Goal: Transaction & Acquisition: Book appointment/travel/reservation

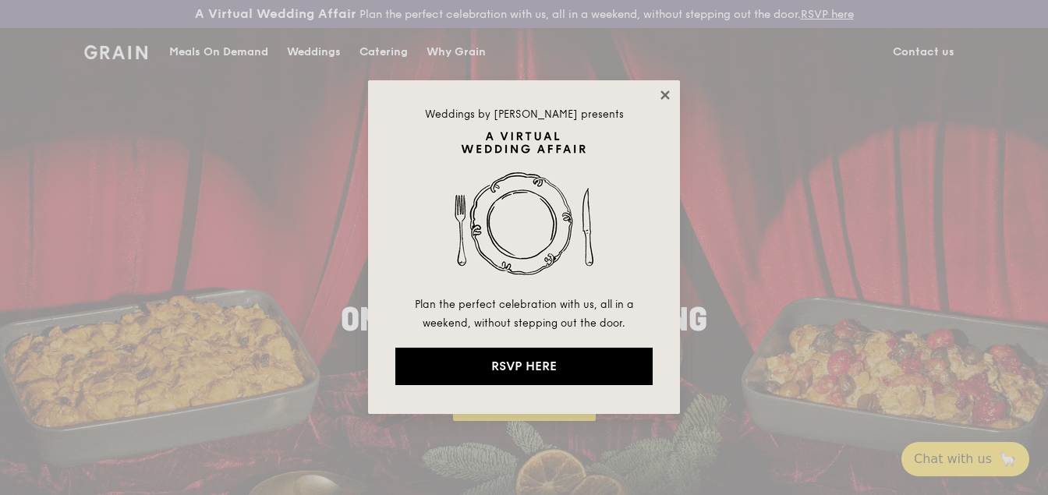
click at [665, 94] on icon at bounding box center [665, 94] width 9 height 9
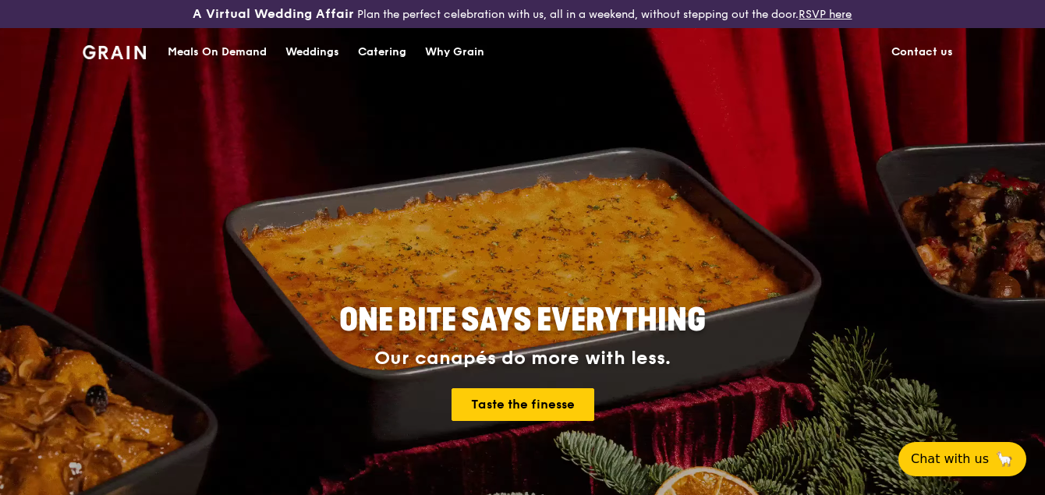
click at [396, 51] on div "Catering" at bounding box center [382, 52] width 48 height 47
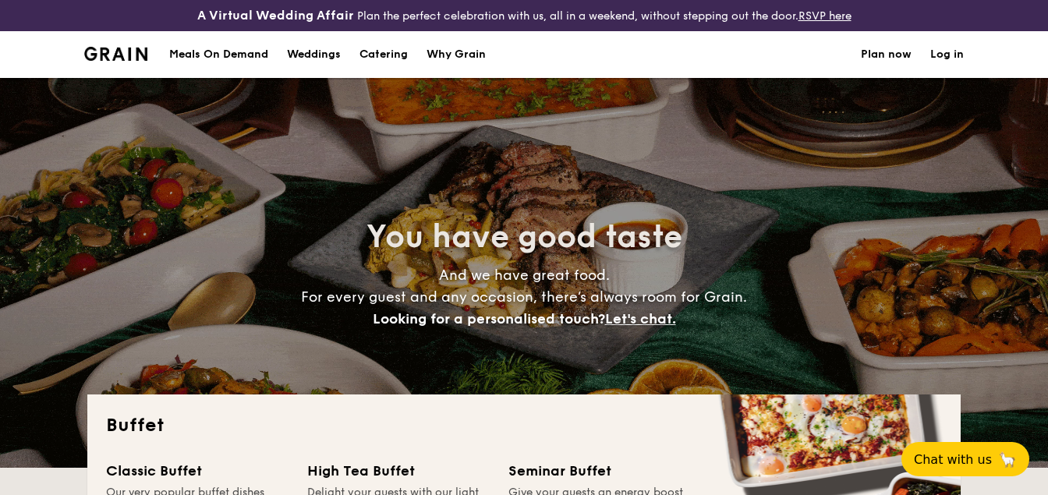
select select
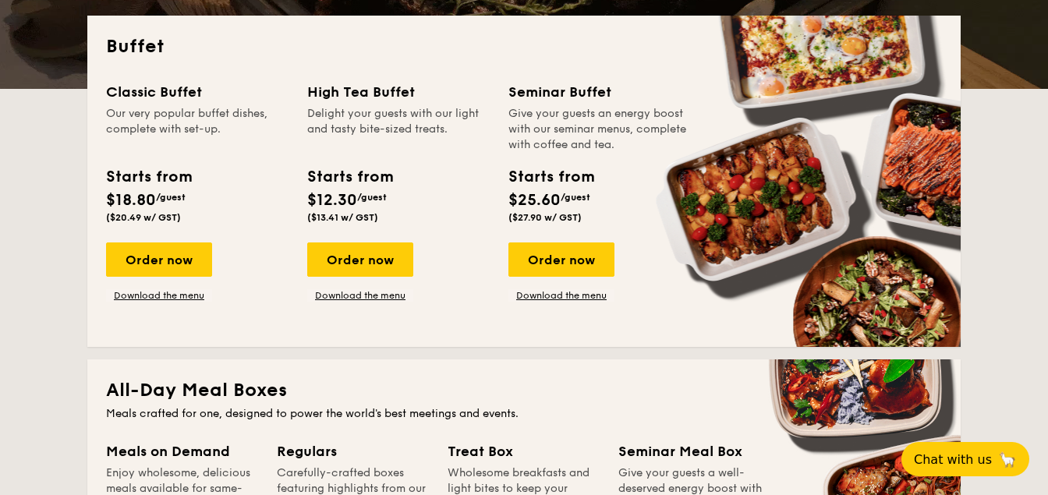
scroll to position [385, 0]
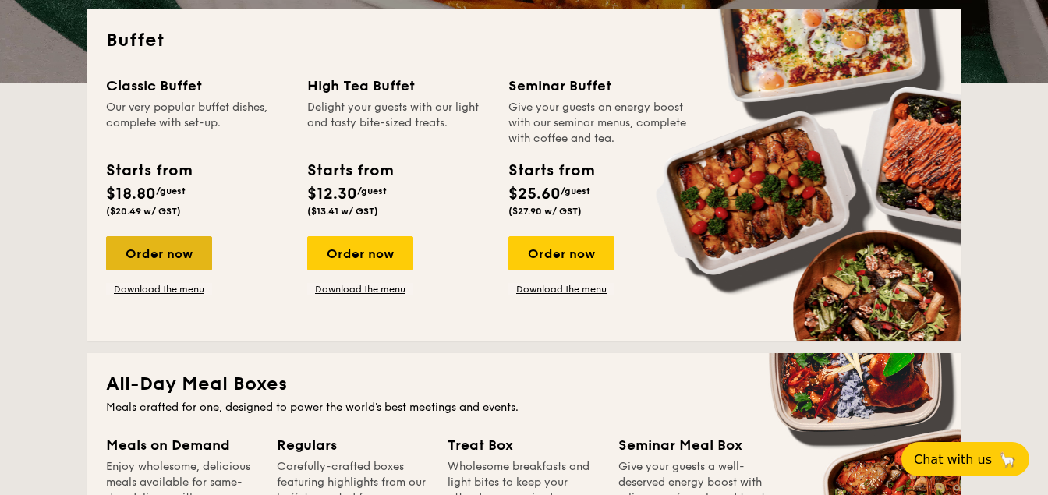
click at [158, 245] on div "Order now" at bounding box center [159, 253] width 106 height 34
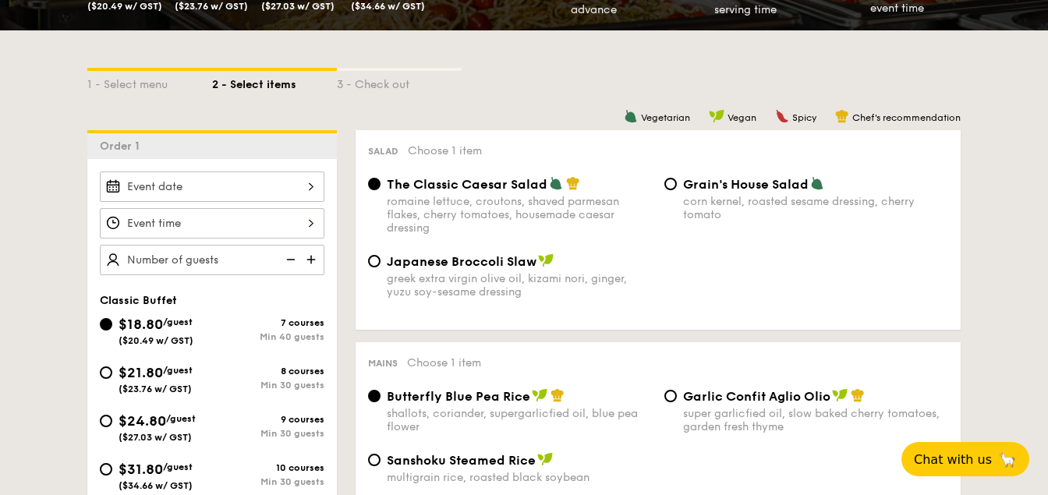
scroll to position [342, 0]
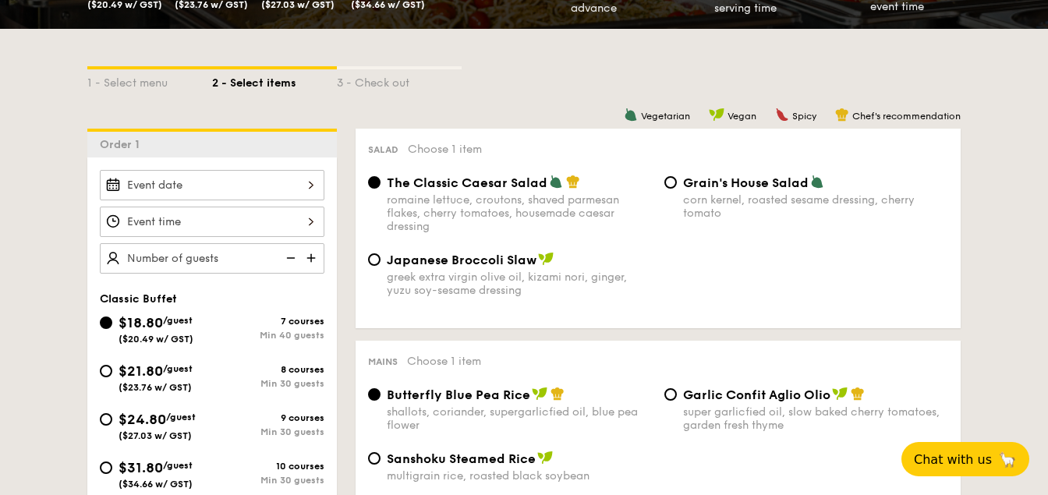
click at [308, 183] on div at bounding box center [212, 185] width 225 height 30
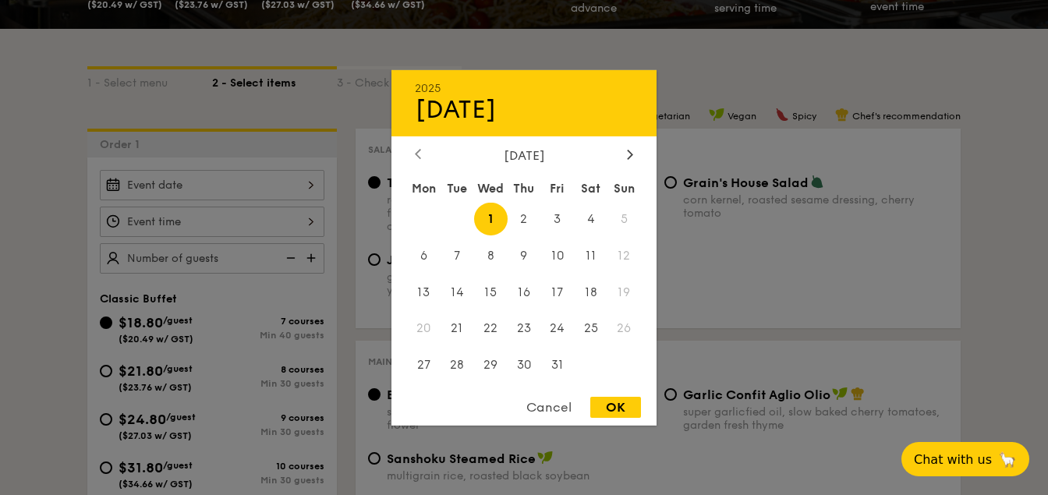
click at [415, 151] on icon at bounding box center [418, 154] width 6 height 10
click at [537, 408] on div "Cancel" at bounding box center [549, 407] width 76 height 21
